Goal: Task Accomplishment & Management: Use online tool/utility

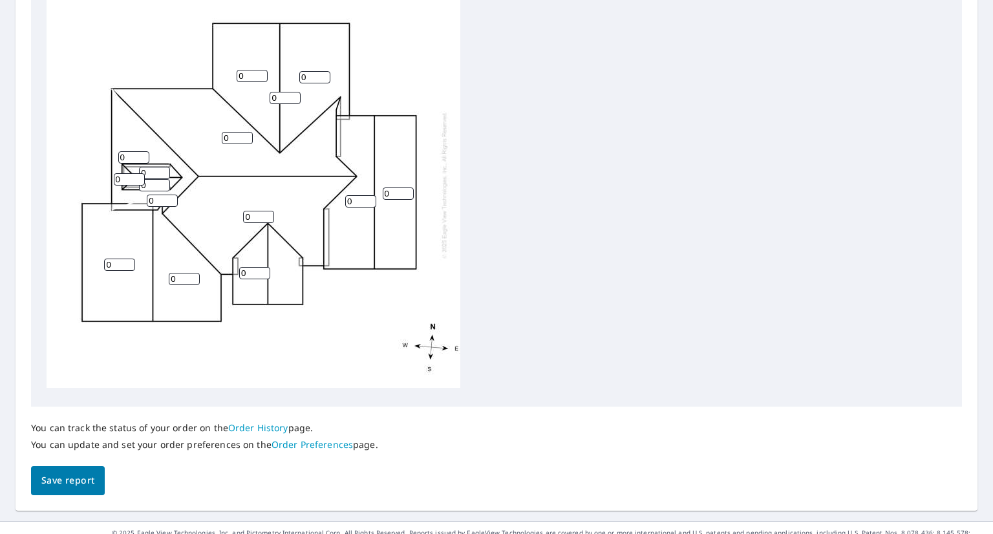
scroll to position [489, 0]
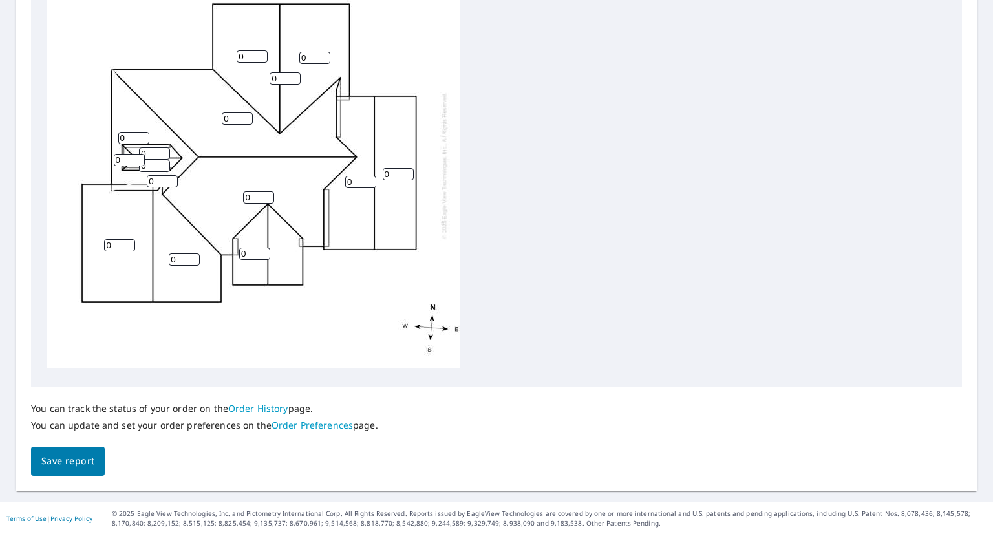
click at [250, 247] on input "0" at bounding box center [254, 253] width 31 height 12
click at [266, 247] on input "1" at bounding box center [254, 253] width 31 height 12
click at [265, 247] on input "2" at bounding box center [254, 253] width 31 height 12
click at [265, 247] on input "3" at bounding box center [254, 253] width 31 height 12
click at [265, 247] on input "4" at bounding box center [254, 253] width 31 height 12
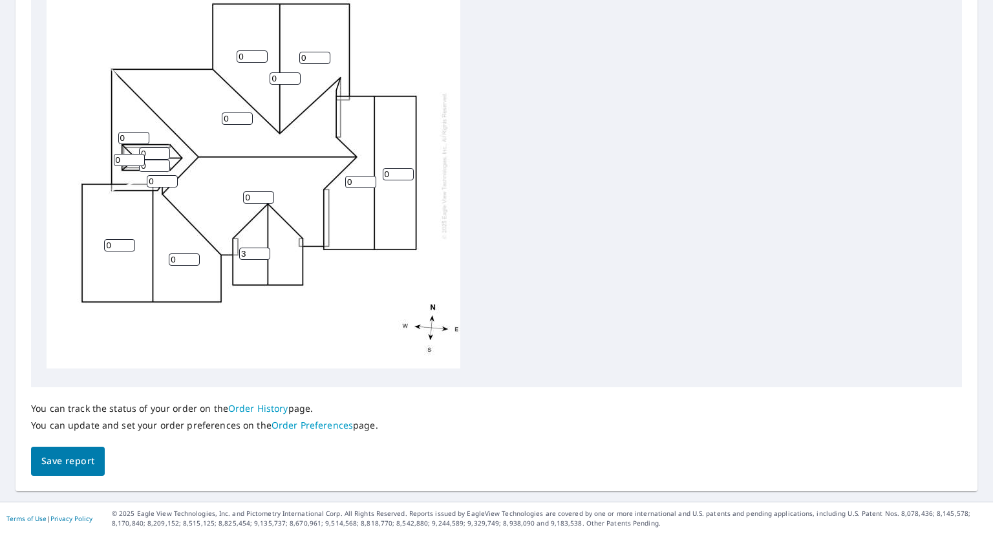
click at [264, 247] on input "3" at bounding box center [254, 253] width 31 height 12
click at [264, 247] on input "2" at bounding box center [254, 253] width 31 height 12
click at [264, 247] on input "1" at bounding box center [254, 253] width 31 height 12
type input "0"
click at [264, 247] on input "0" at bounding box center [254, 253] width 31 height 12
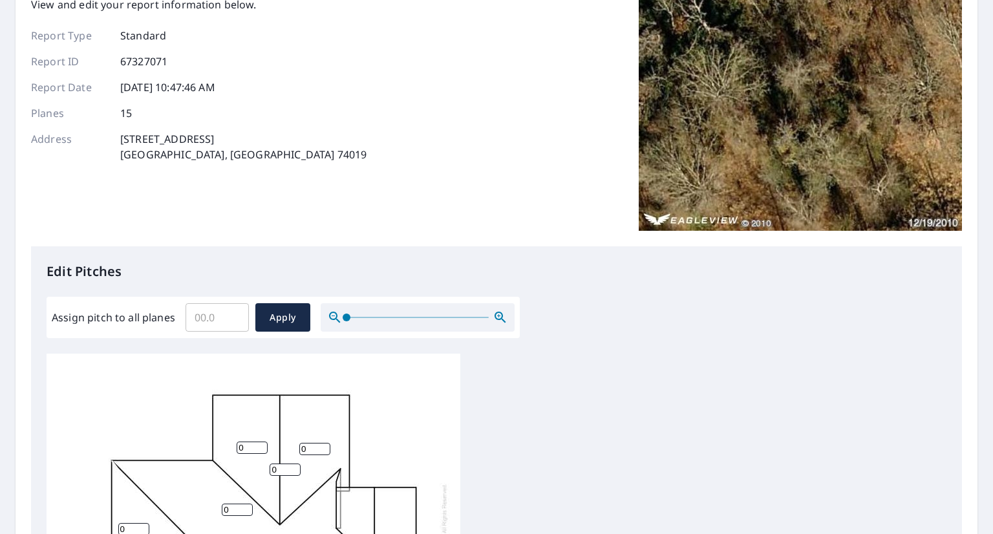
scroll to position [0, 0]
